Goal: Find specific page/section

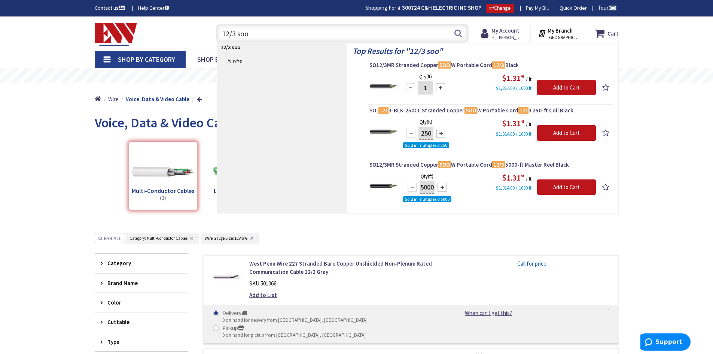
drag, startPoint x: 258, startPoint y: 37, endPoint x: 182, endPoint y: 39, distance: 75.7
click at [182, 38] on div "Toggle Nav 12/3 soo 12/3 soo Search Cart My Cart Close" at bounding box center [357, 33] width 536 height 25
type input "Concrete ballast block"
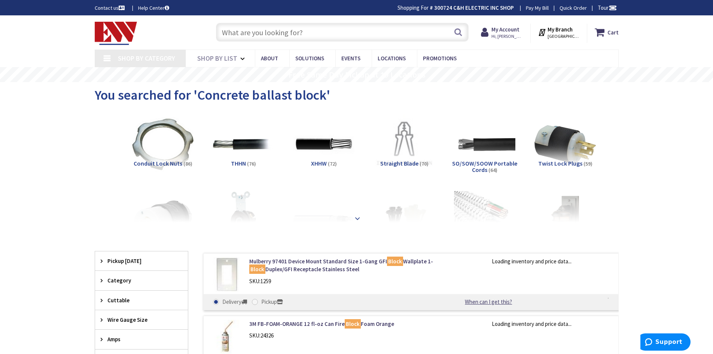
click at [356, 218] on strong at bounding box center [357, 218] width 9 height 8
